Goal: Check status: Check status

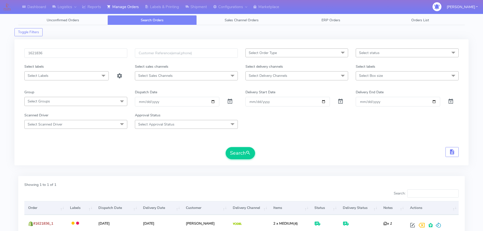
drag, startPoint x: 0, startPoint y: 0, endPoint x: 100, endPoint y: 54, distance: 113.3
click at [99, 55] on input "1621836" at bounding box center [75, 52] width 103 height 9
click at [226, 147] on button "Search" at bounding box center [240, 153] width 29 height 12
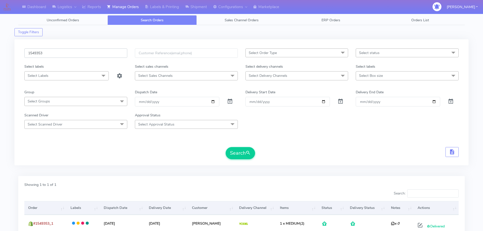
click at [113, 53] on input "1549353" at bounding box center [75, 52] width 103 height 9
paste input "624065"
type input "1624065"
click at [226, 147] on button "Search" at bounding box center [240, 153] width 29 height 12
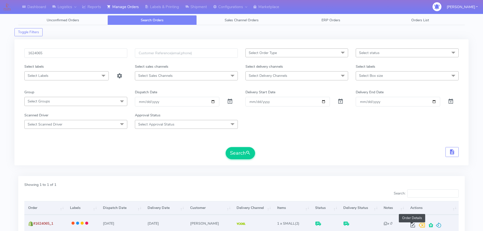
click at [411, 224] on span at bounding box center [413, 226] width 9 height 5
select select "5"
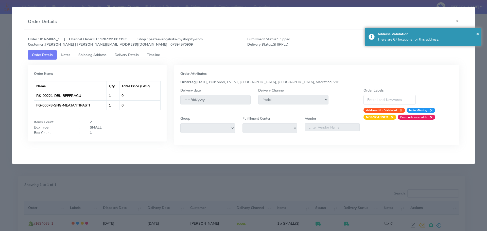
click at [124, 55] on span "Delivery Details" at bounding box center [127, 55] width 24 height 5
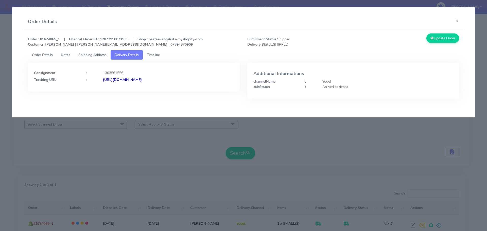
drag, startPoint x: 215, startPoint y: 87, endPoint x: 158, endPoint y: 91, distance: 58.0
click at [158, 91] on div "Consignment : 1303561556 Tracking URL : [URL][DOMAIN_NAME]" at bounding box center [134, 77] width 212 height 29
copy strong "JJD0002249960899326"
drag, startPoint x: 94, startPoint y: 139, endPoint x: 70, endPoint y: 5, distance: 136.7
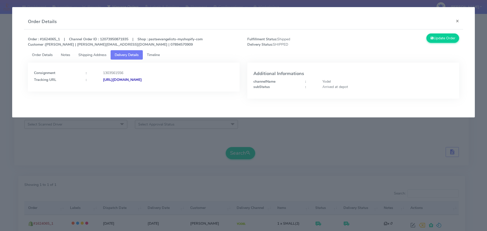
click at [94, 139] on modal-container "Order Details × Order : #1624065_1 | Channel Order ID : 12073950871935 | Shop :…" at bounding box center [243, 115] width 487 height 231
